Goal: Transaction & Acquisition: Purchase product/service

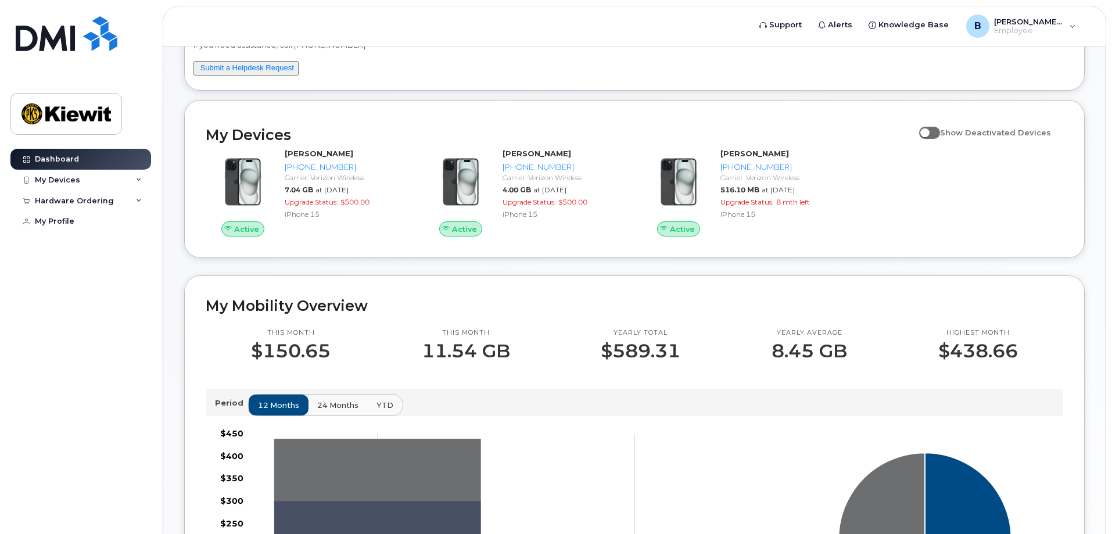
scroll to position [96, 0]
click at [76, 201] on div "Hardware Ordering" at bounding box center [74, 200] width 79 height 9
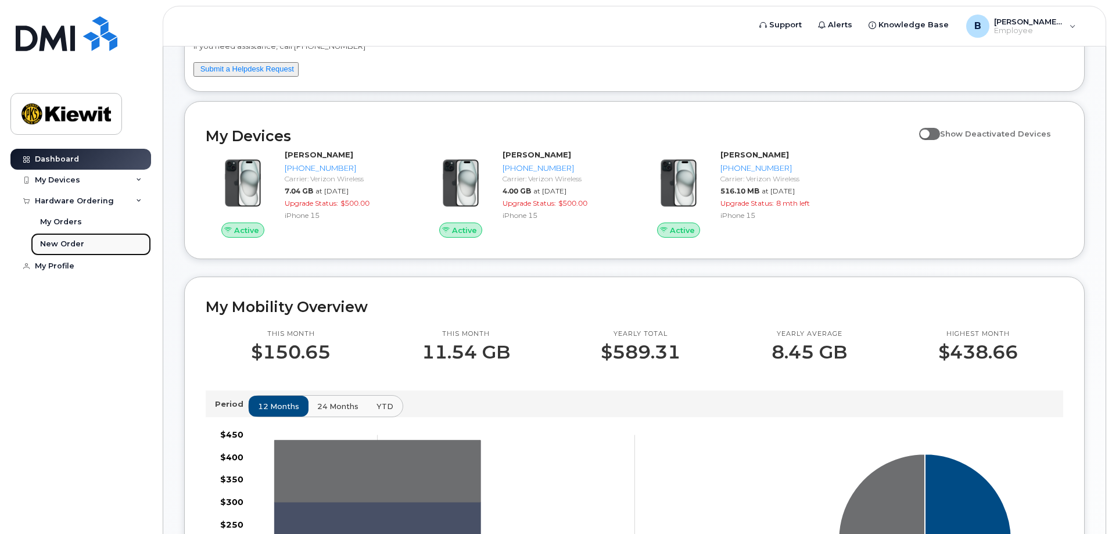
click at [59, 238] on link "New Order" at bounding box center [91, 244] width 120 height 22
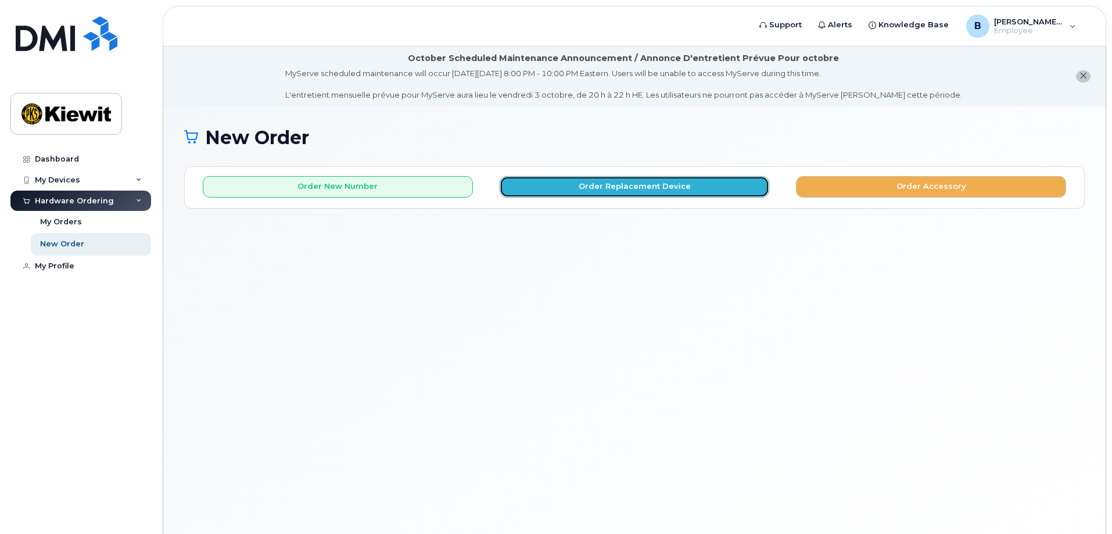
click at [597, 187] on button "Order Replacement Device" at bounding box center [635, 186] width 270 height 21
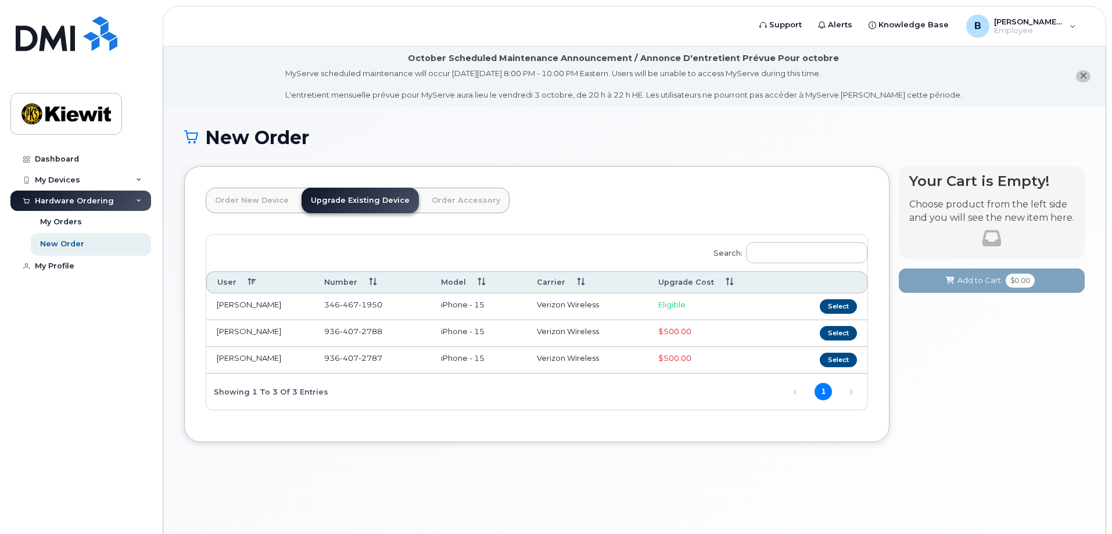
click at [277, 211] on link "Order New Device" at bounding box center [252, 201] width 92 height 26
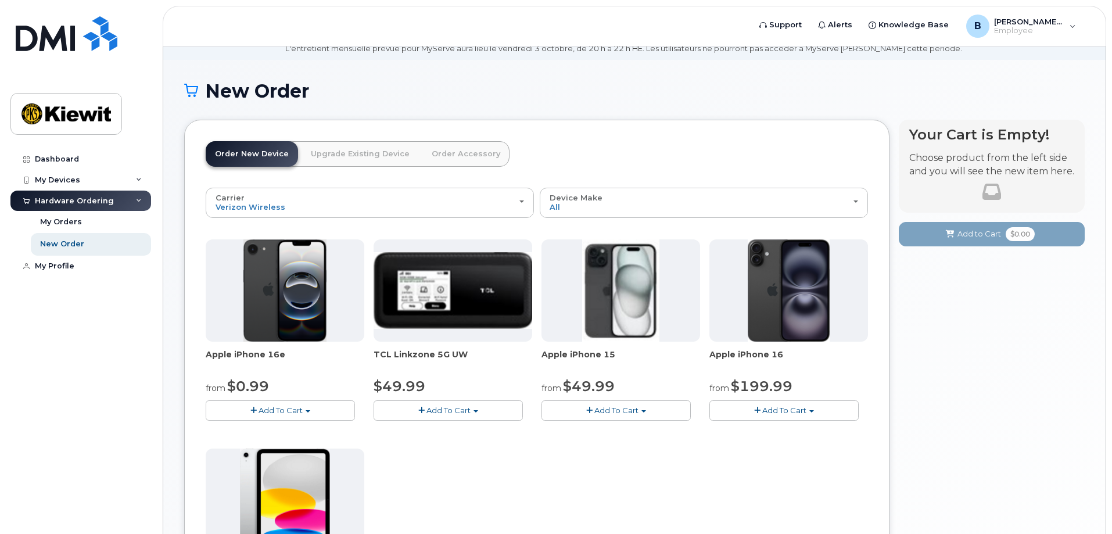
scroll to position [174, 0]
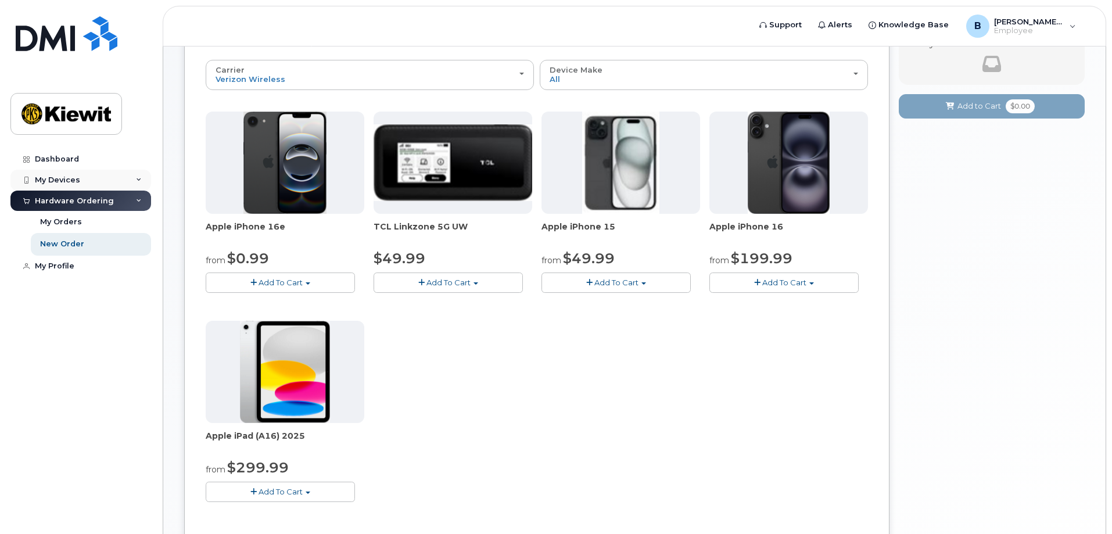
click at [70, 183] on div "My Devices" at bounding box center [57, 179] width 45 height 9
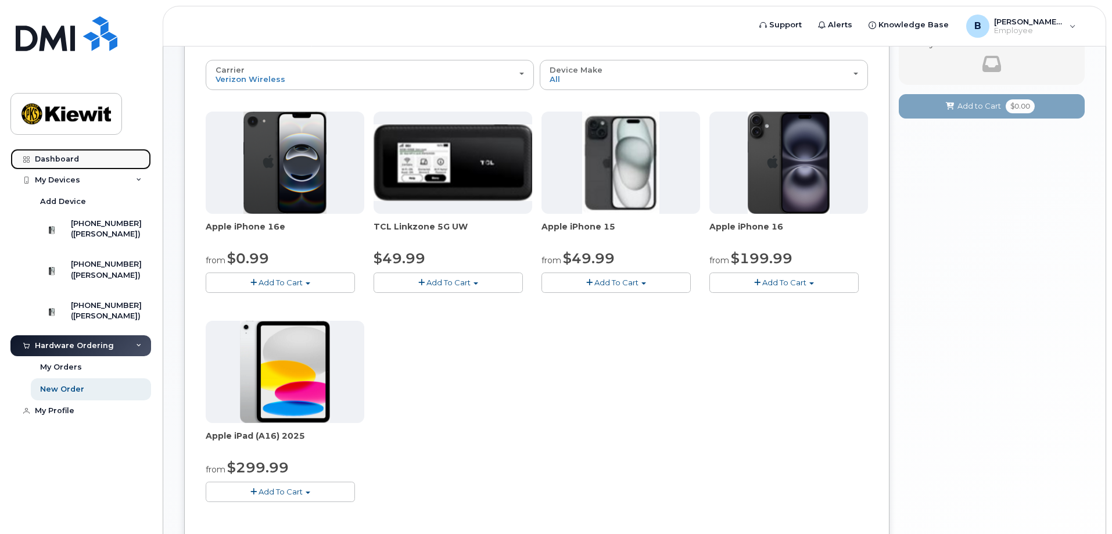
click at [57, 153] on link "Dashboard" at bounding box center [80, 159] width 141 height 21
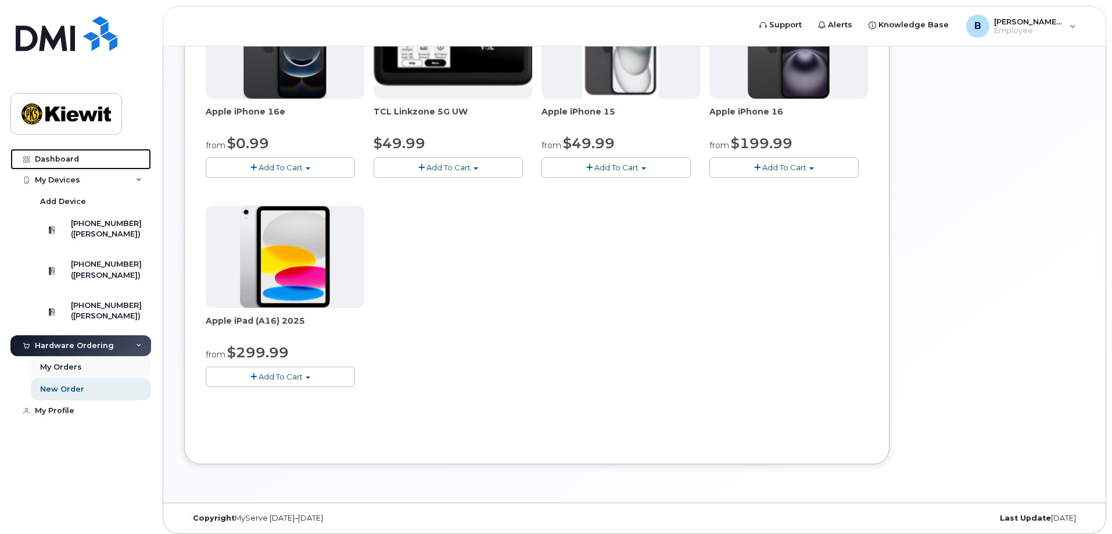
scroll to position [295, 0]
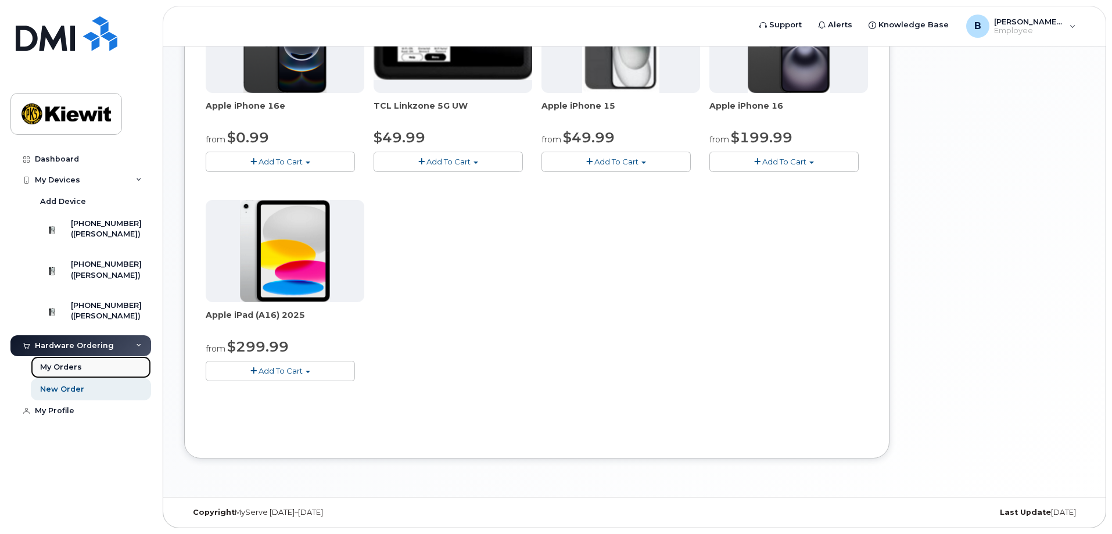
click at [79, 372] on div "My Orders" at bounding box center [61, 367] width 42 height 10
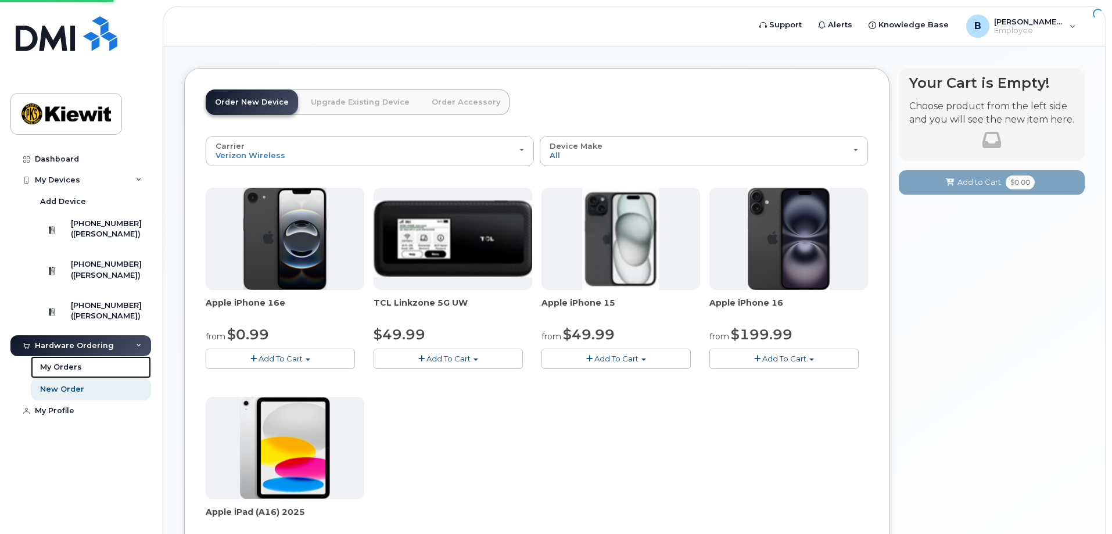
scroll to position [63, 0]
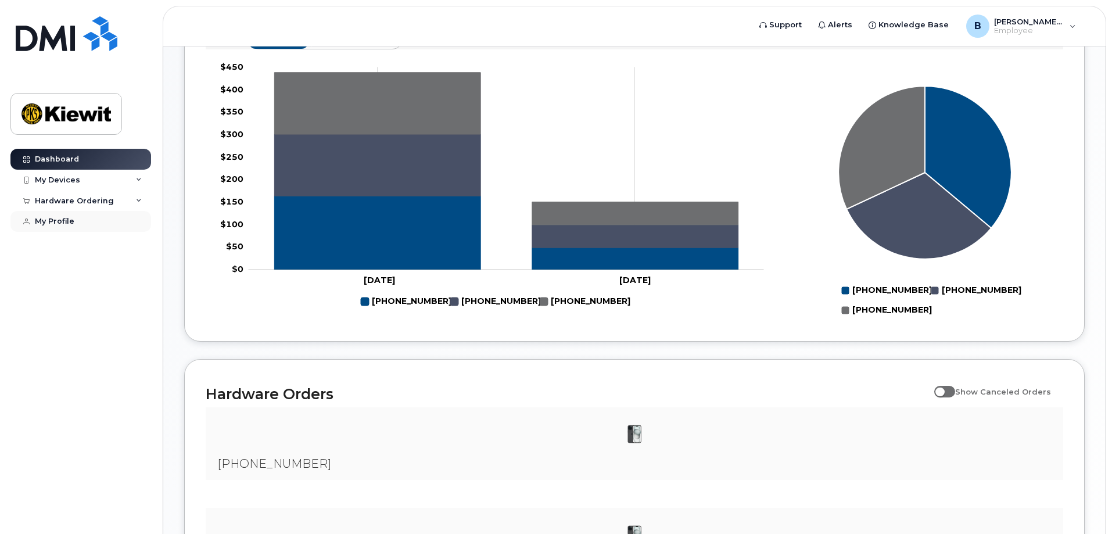
scroll to position [465, 0]
click at [78, 204] on div "Hardware Ordering" at bounding box center [74, 200] width 79 height 9
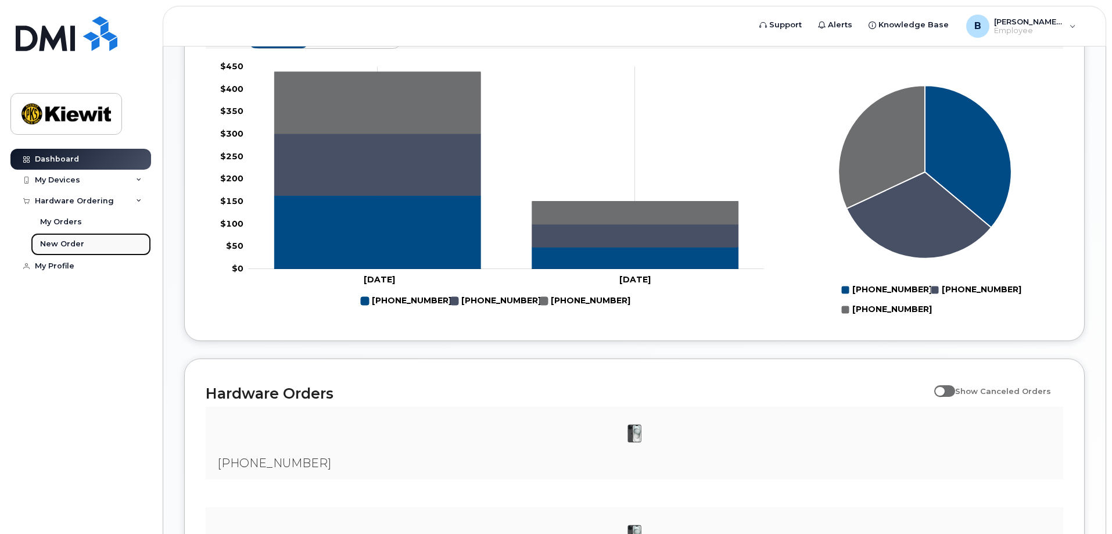
click at [60, 243] on div "New Order" at bounding box center [62, 244] width 44 height 10
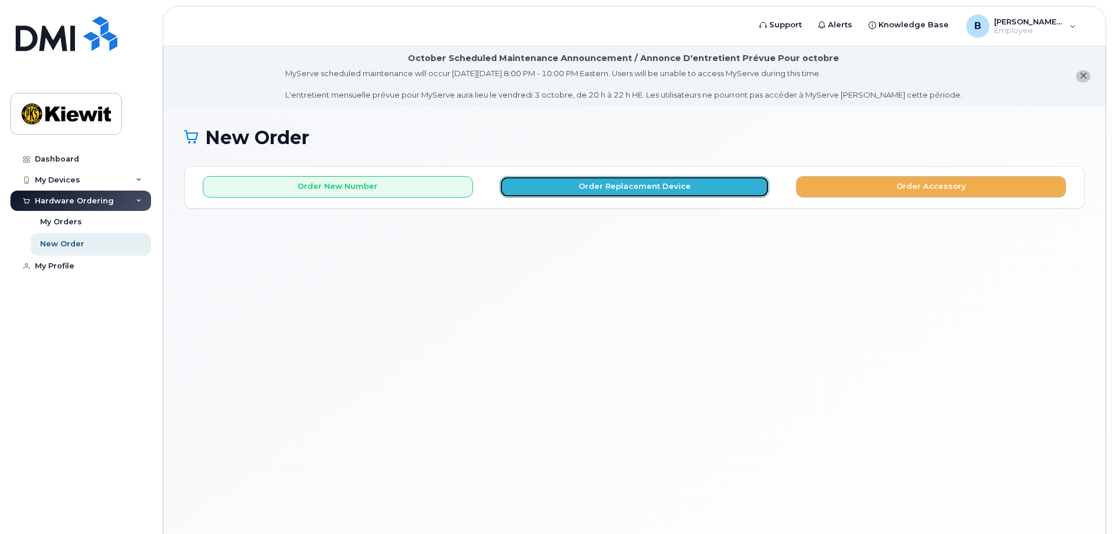
click at [609, 193] on button "Order Replacement Device" at bounding box center [635, 186] width 270 height 21
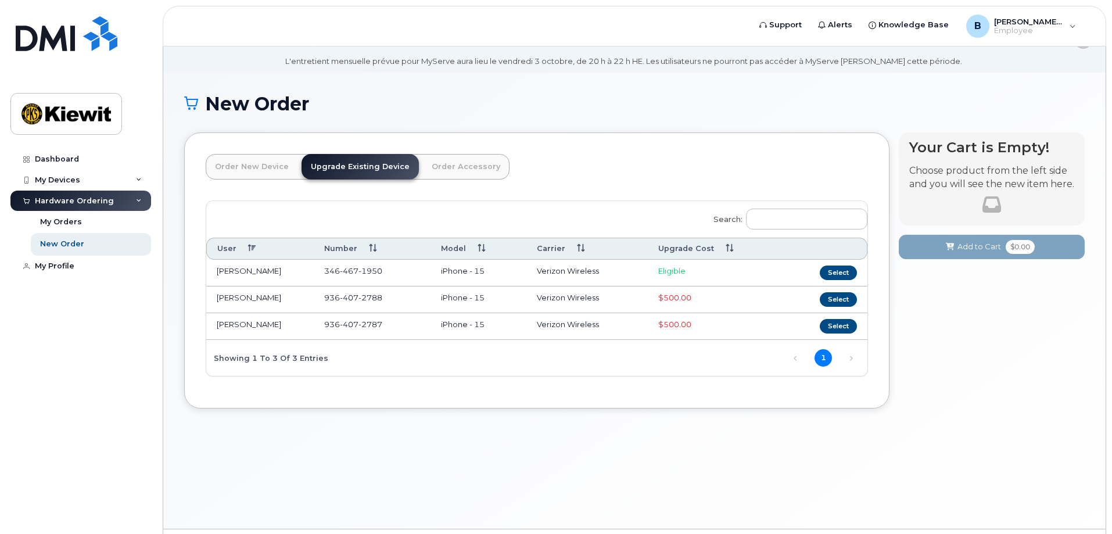
scroll to position [66, 0]
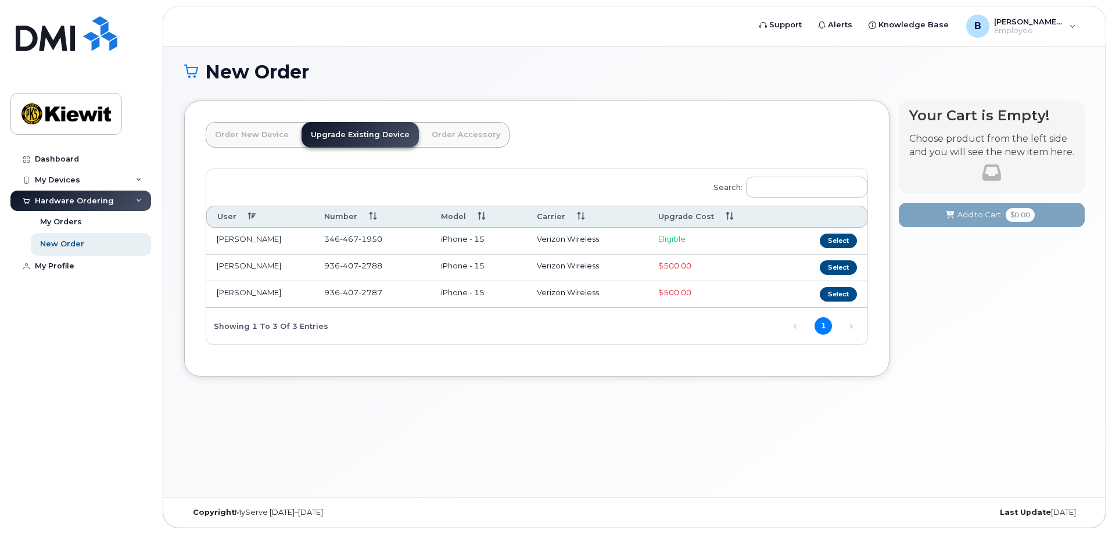
click at [243, 136] on link "Order New Device" at bounding box center [252, 135] width 92 height 26
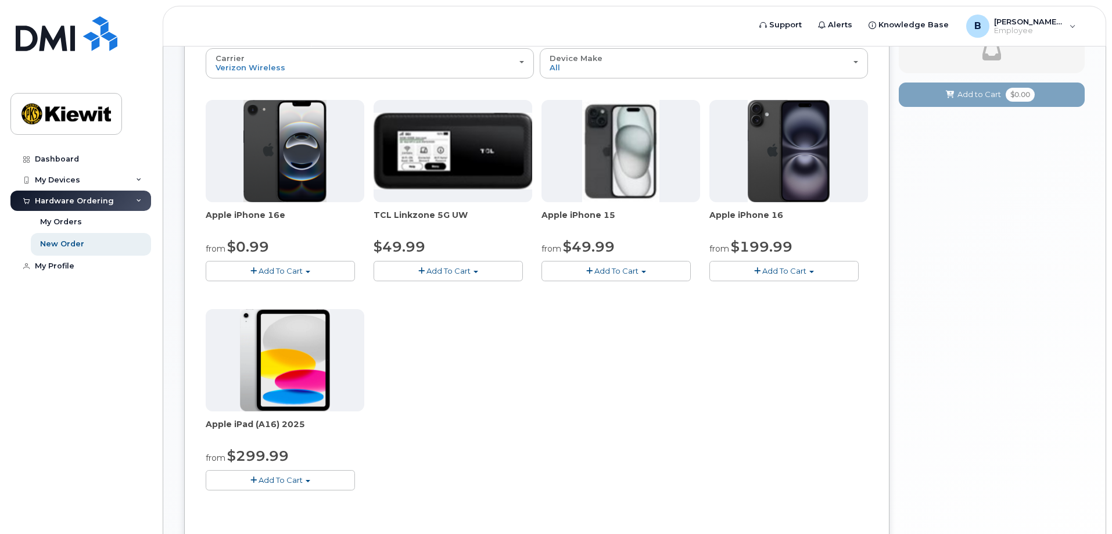
scroll to position [237, 0]
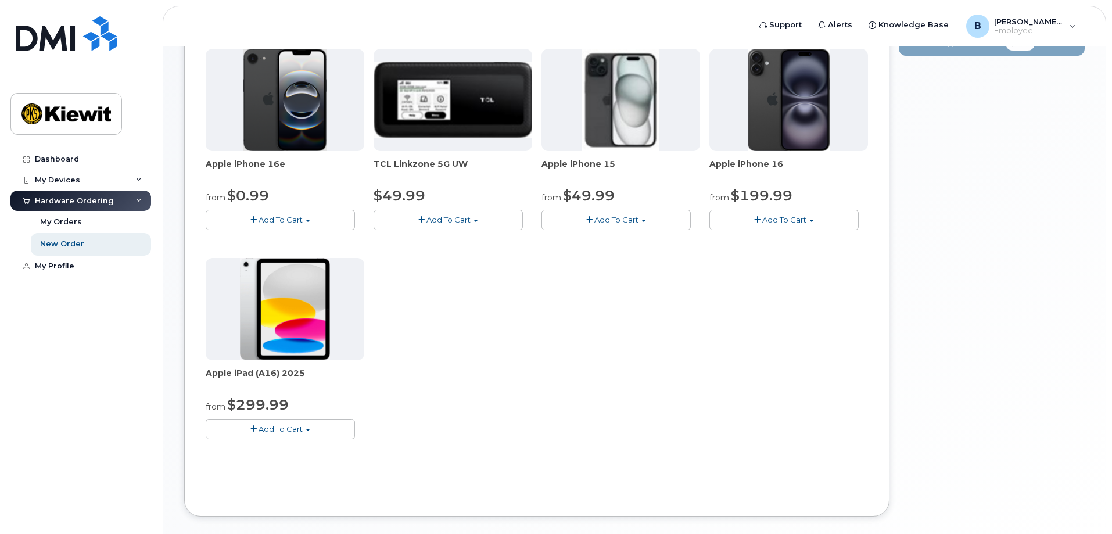
click at [316, 421] on button "Add To Cart" at bounding box center [280, 429] width 149 height 20
click at [315, 353] on img at bounding box center [285, 309] width 90 height 102
click at [307, 433] on button "Add To Cart" at bounding box center [280, 429] width 149 height 20
click at [414, 311] on div "Apple iPhone 16e from $0.99 Add To Cart $0.99 - 2 Year Activation (128GB) $599.…" at bounding box center [537, 253] width 662 height 409
click at [314, 218] on button "Add To Cart" at bounding box center [280, 220] width 149 height 20
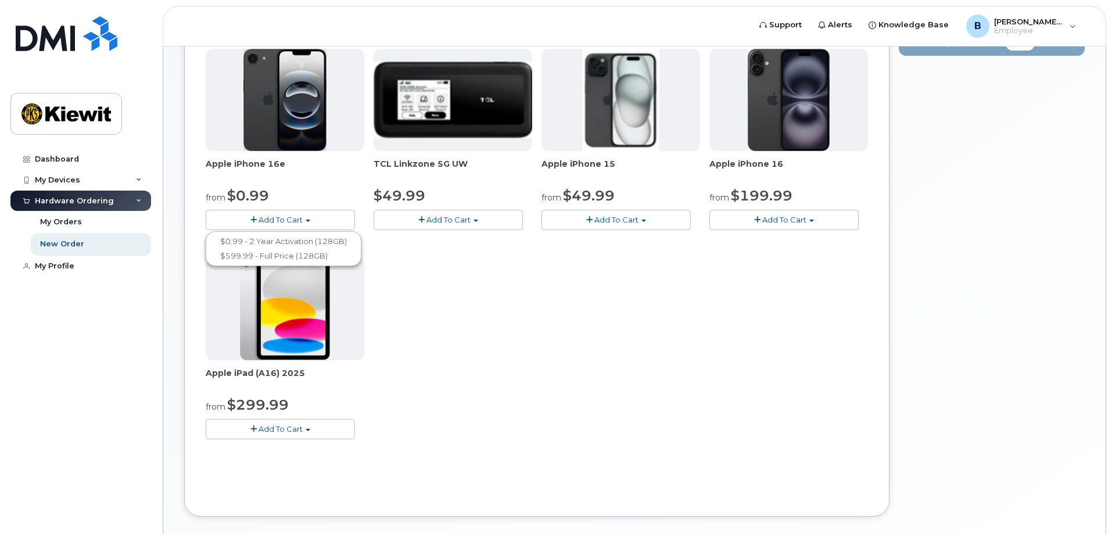
click at [414, 301] on div "Apple iPhone 16e from $0.99 Add To Cart $0.99 - 2 Year Activation (128GB) $599.…" at bounding box center [537, 253] width 662 height 409
click at [318, 422] on button "Add To Cart" at bounding box center [280, 429] width 149 height 20
